Goal: Task Accomplishment & Management: Use online tool/utility

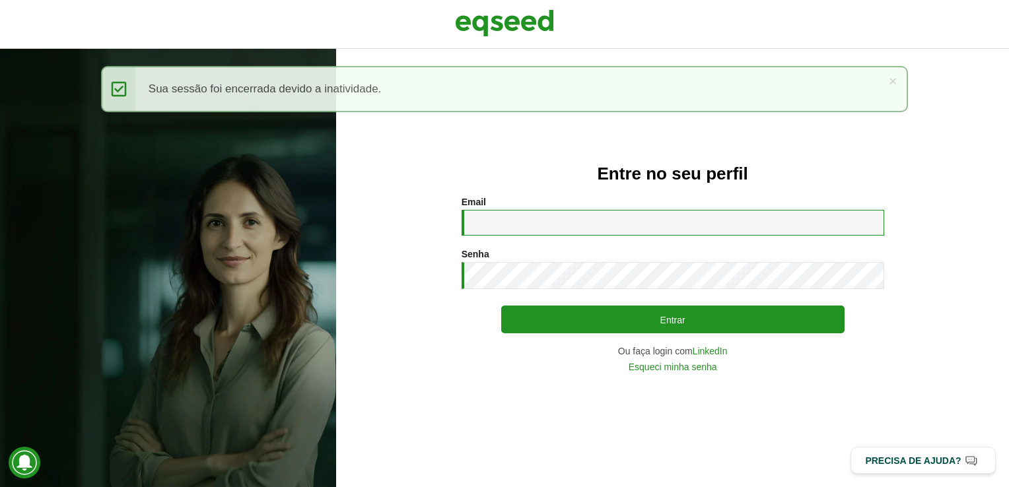
click at [490, 215] on input "Email *" at bounding box center [673, 223] width 423 height 26
type input "**********"
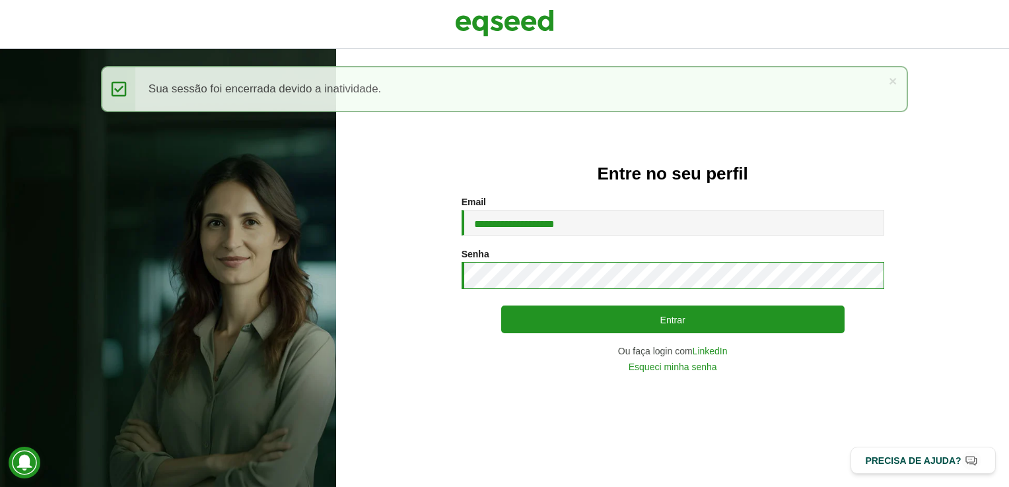
click at [501, 306] on button "Entrar" at bounding box center [672, 320] width 343 height 28
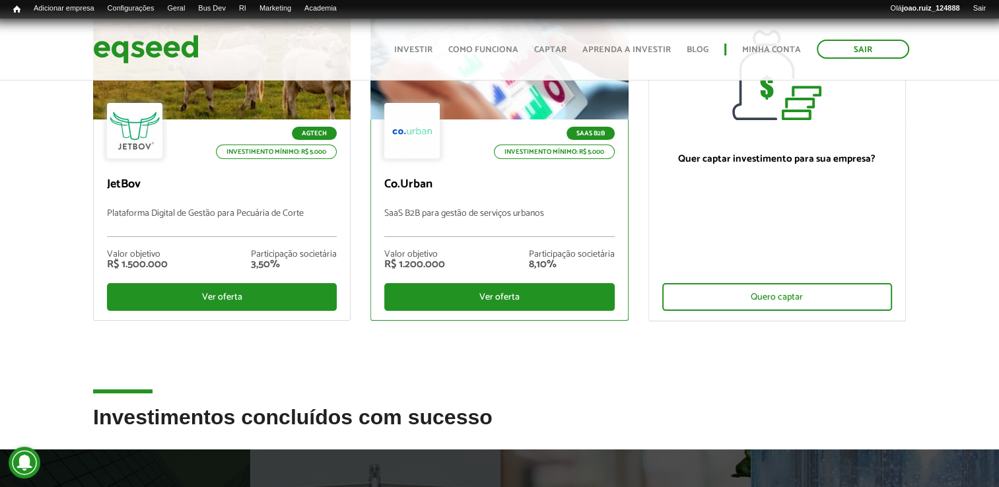
scroll to position [264, 0]
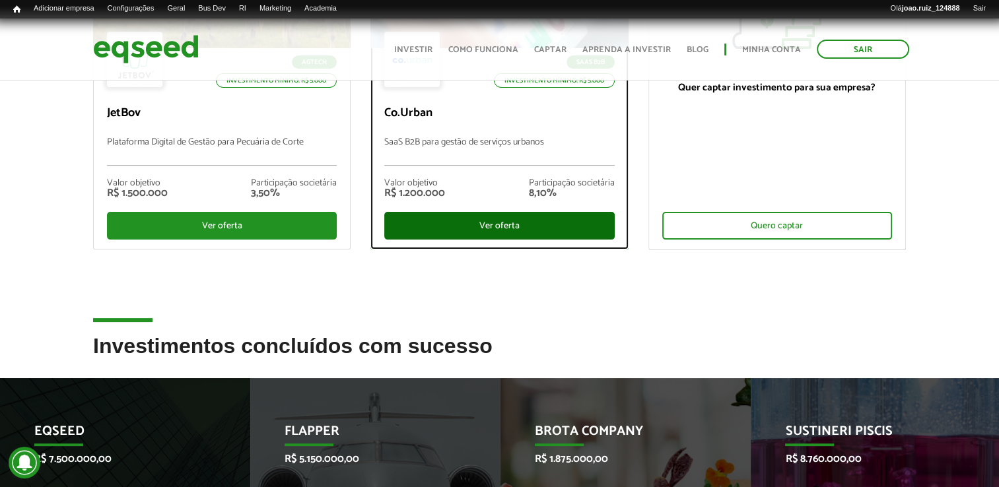
click at [418, 217] on div "Ver oferta" at bounding box center [499, 226] width 230 height 28
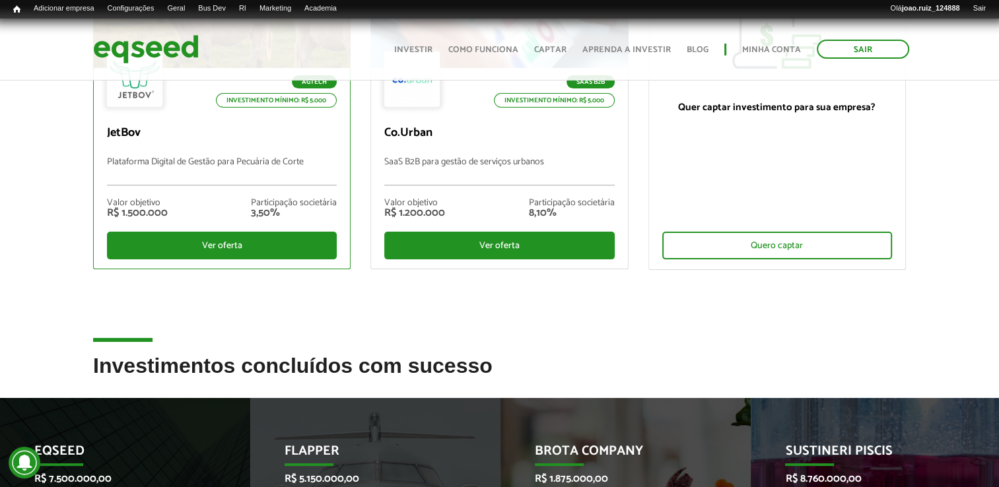
scroll to position [264, 0]
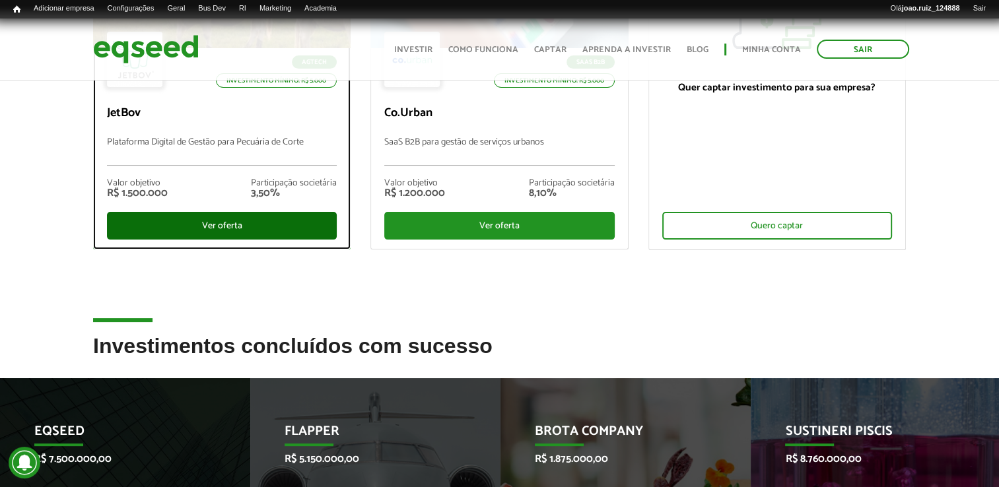
click at [283, 223] on div "Ver oferta" at bounding box center [222, 226] width 230 height 28
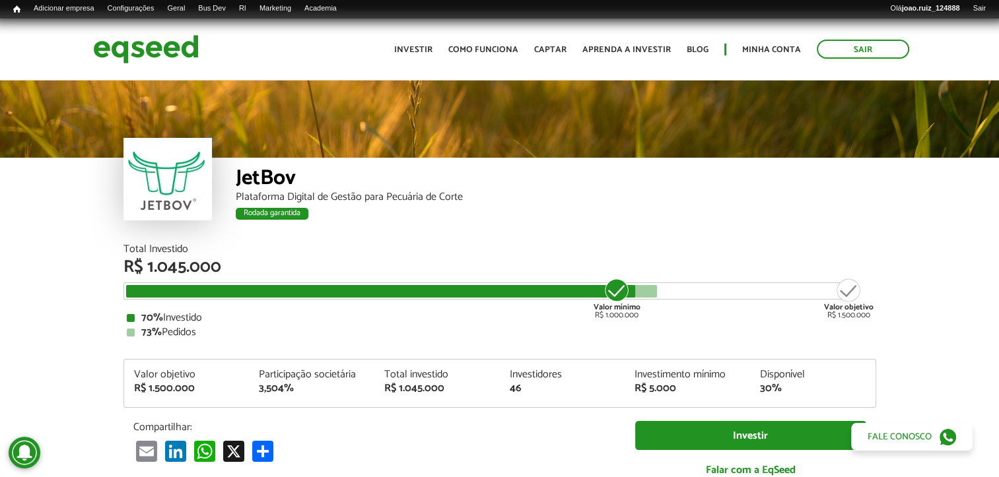
scroll to position [1455, 0]
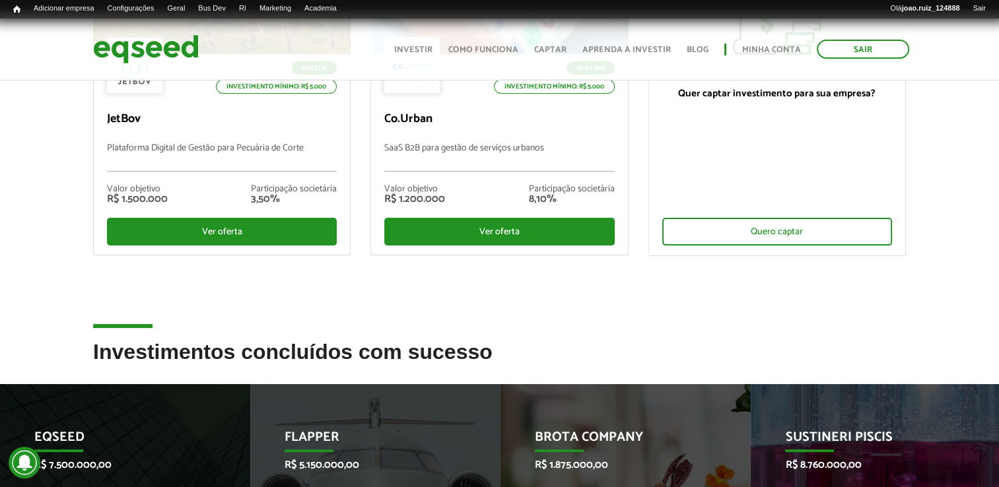
scroll to position [264, 0]
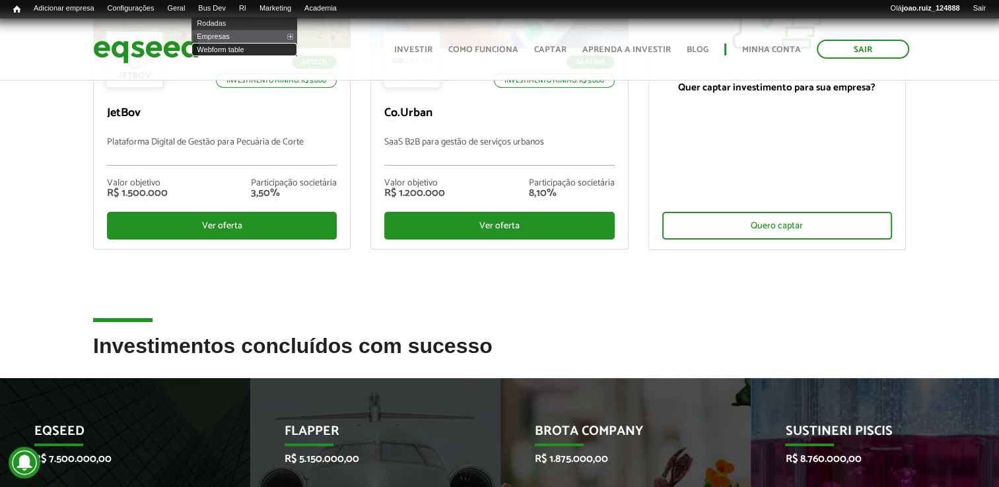
click at [222, 46] on link "Webform table" at bounding box center [244, 49] width 106 height 13
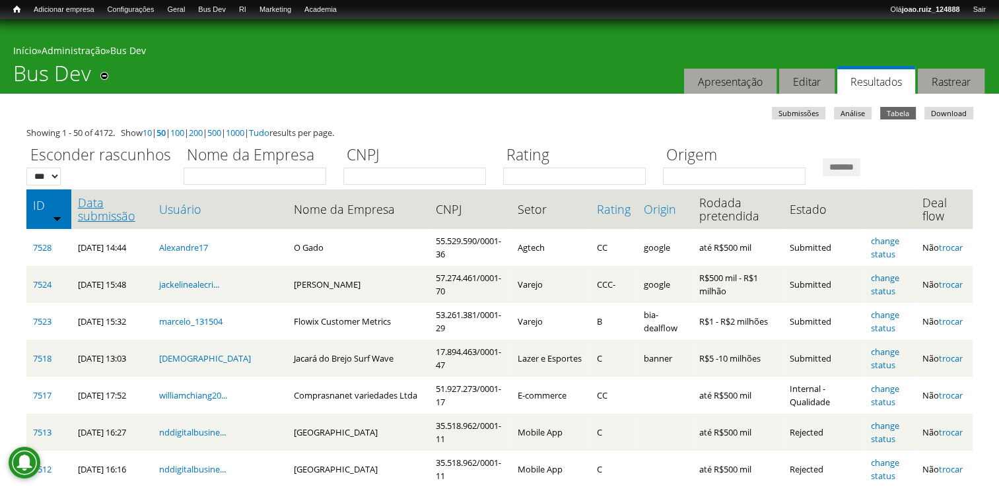
click at [91, 212] on link "Data submissão" at bounding box center [112, 209] width 68 height 26
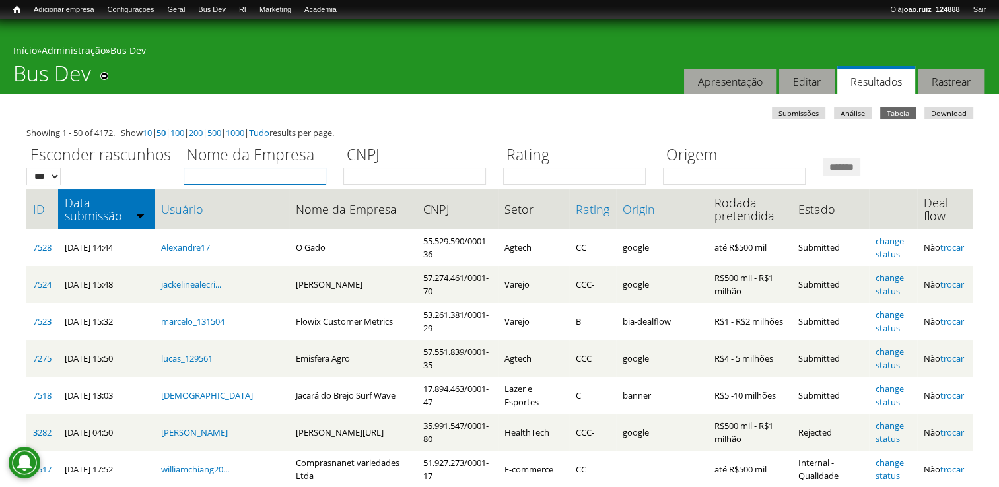
click at [258, 175] on input "Nome da Empresa" at bounding box center [255, 176] width 143 height 17
type input "******"
click at [823, 158] on input "*******" at bounding box center [842, 167] width 38 height 18
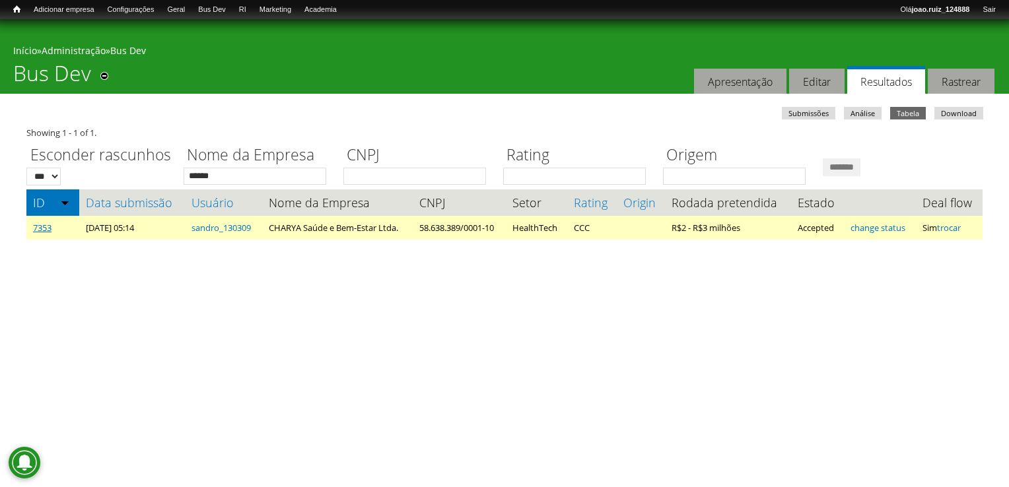
click at [40, 231] on link "7353" at bounding box center [42, 228] width 18 height 12
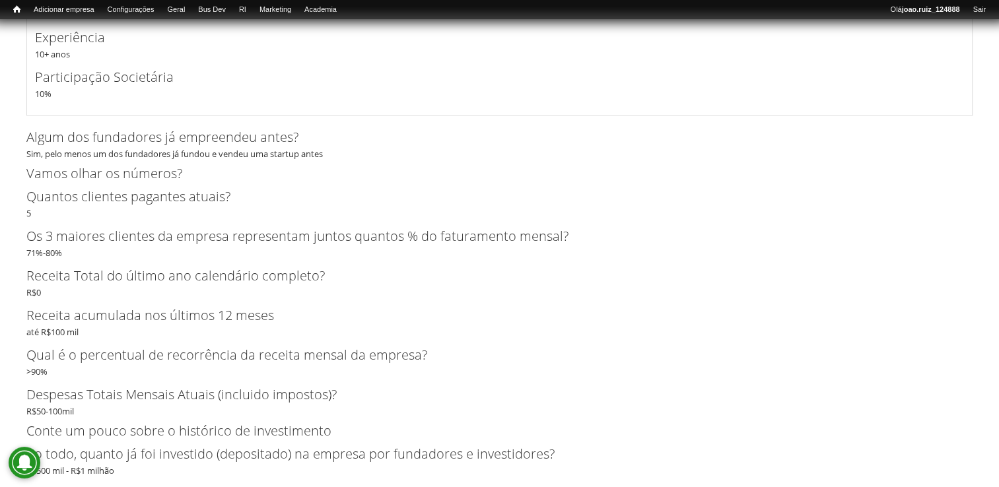
scroll to position [1717, 0]
